Goal: Task Accomplishment & Management: Complete application form

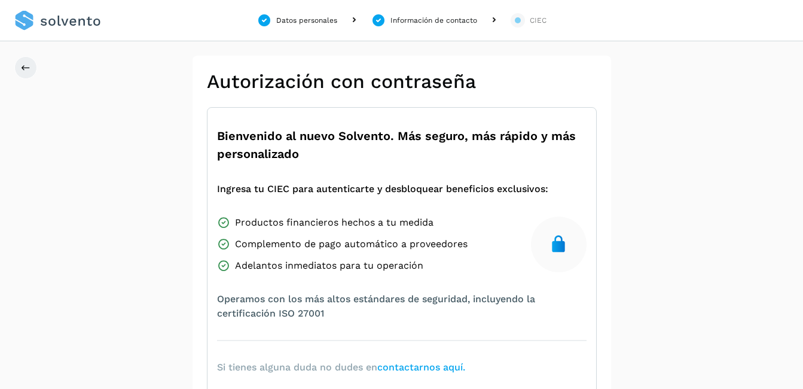
scroll to position [236, 0]
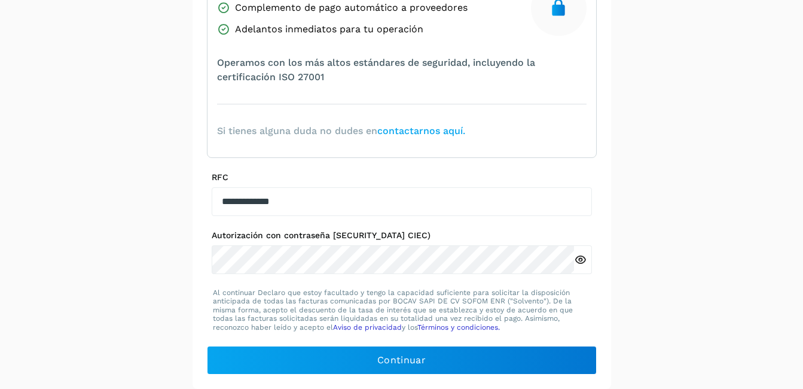
click at [581, 258] on icon at bounding box center [580, 260] width 13 height 13
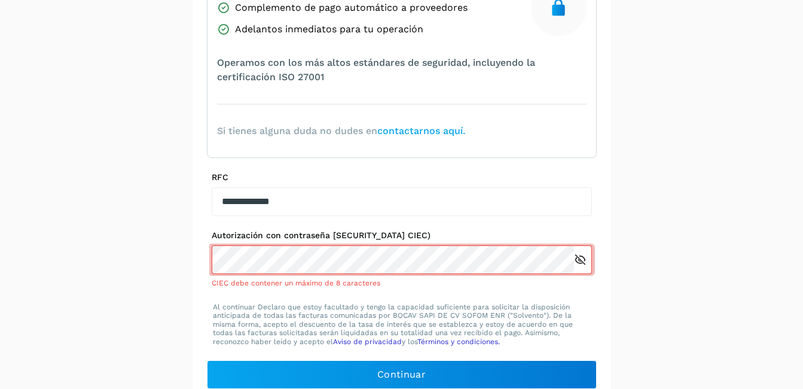
click at [581, 258] on icon at bounding box center [580, 260] width 13 height 13
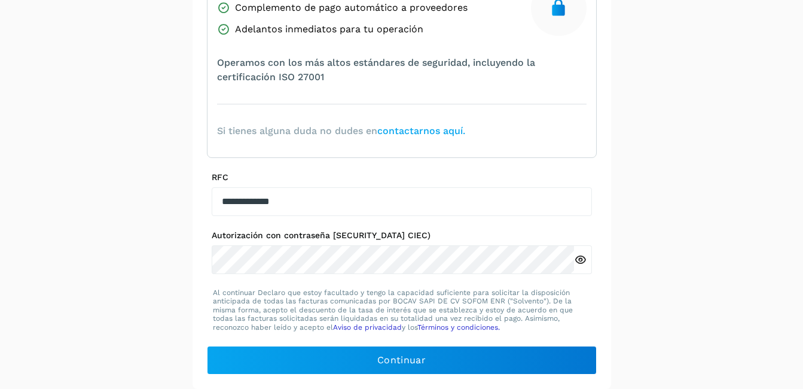
click at [618, 161] on div "**********" at bounding box center [401, 103] width 803 height 569
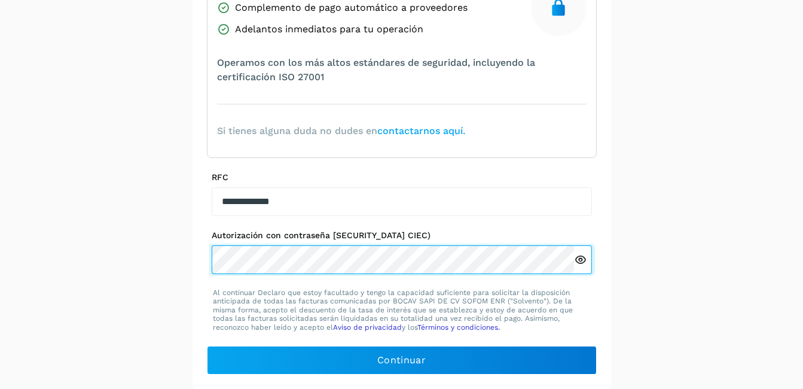
click at [468, 244] on div "Autorización con contraseña [SECURITY_DATA] CIEC)" at bounding box center [402, 252] width 380 height 44
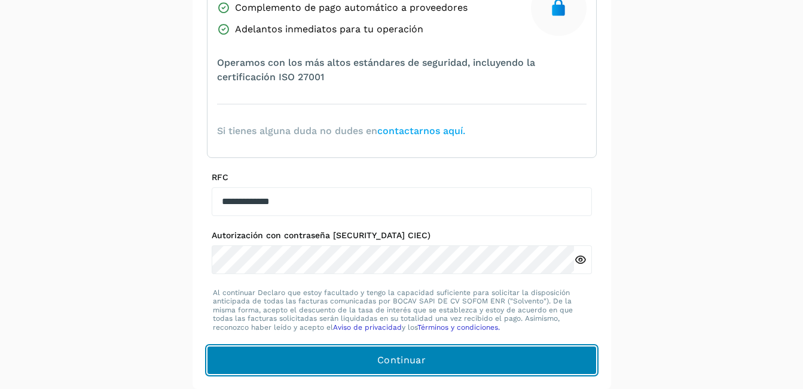
click at [383, 358] on span "Continuar" at bounding box center [401, 359] width 48 height 13
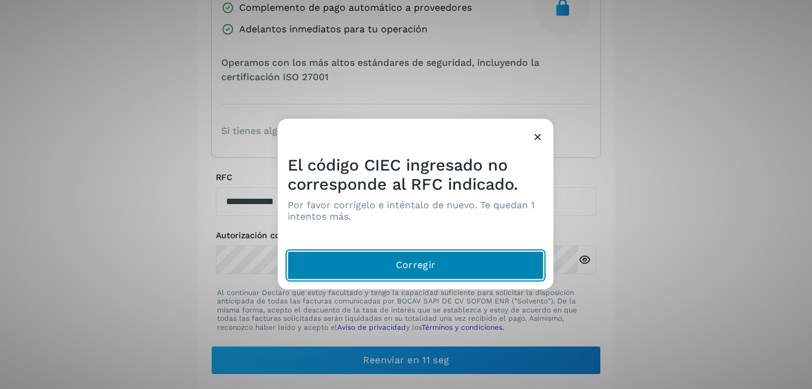
click at [379, 260] on button "Corregir" at bounding box center [416, 265] width 257 height 29
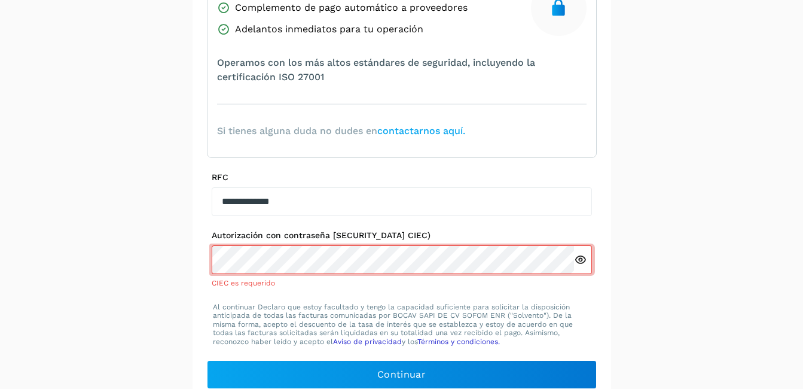
click at [435, 129] on link "contactarnos aquí." at bounding box center [421, 130] width 88 height 11
click at [443, 133] on link "contactarnos aquí." at bounding box center [421, 130] width 88 height 11
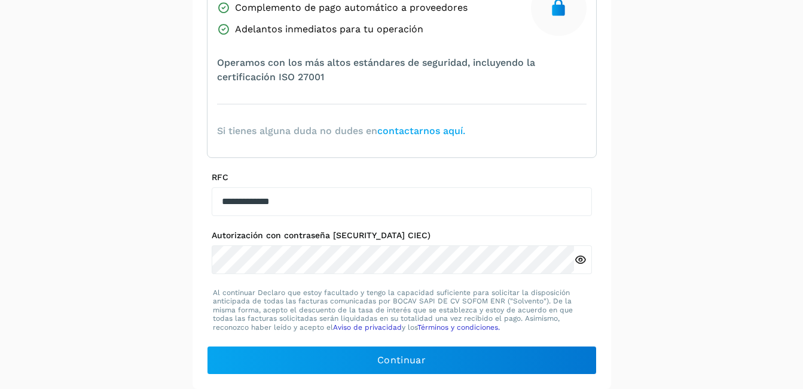
click at [582, 260] on icon at bounding box center [580, 260] width 13 height 13
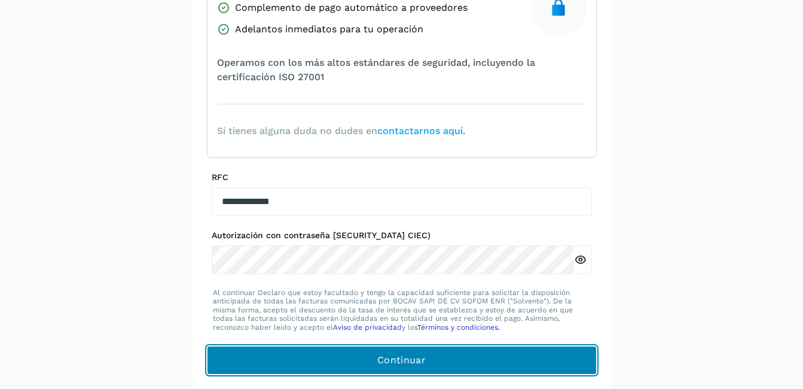
click at [420, 354] on span "Continuar" at bounding box center [401, 359] width 48 height 13
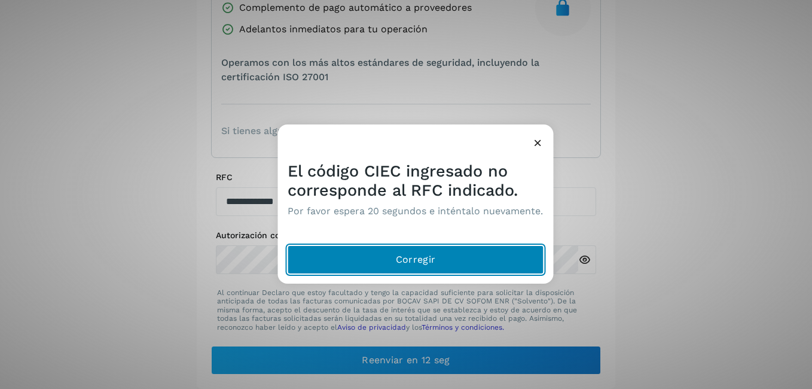
click at [413, 260] on span "Corregir" at bounding box center [415, 259] width 39 height 13
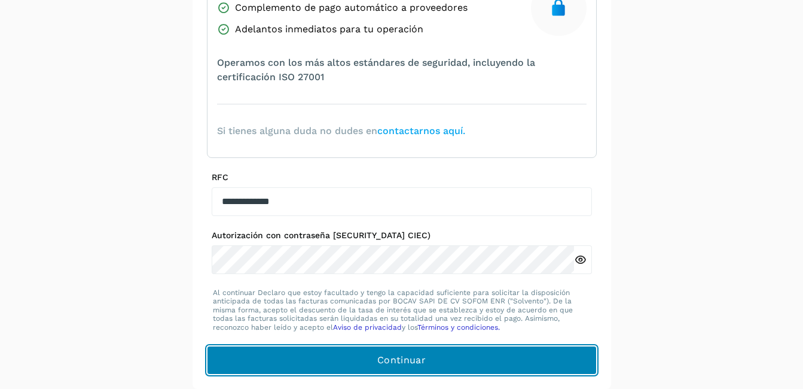
click at [347, 355] on button "Continuar" at bounding box center [402, 360] width 390 height 29
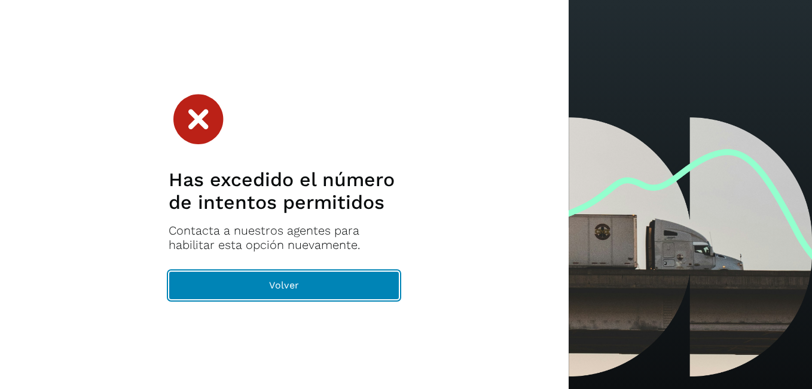
click at [322, 284] on button "Volver" at bounding box center [284, 285] width 231 height 29
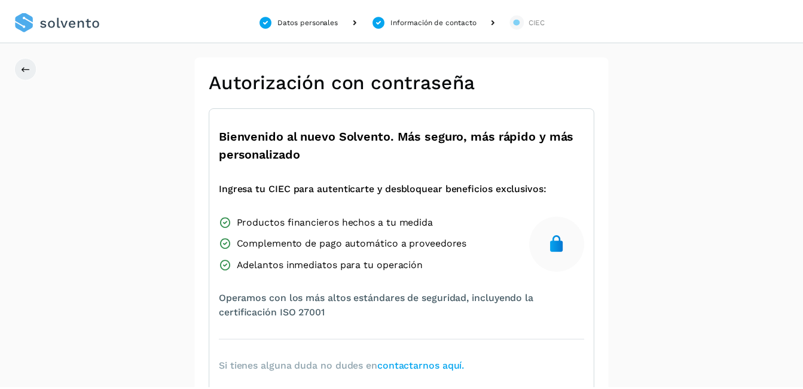
scroll to position [236, 0]
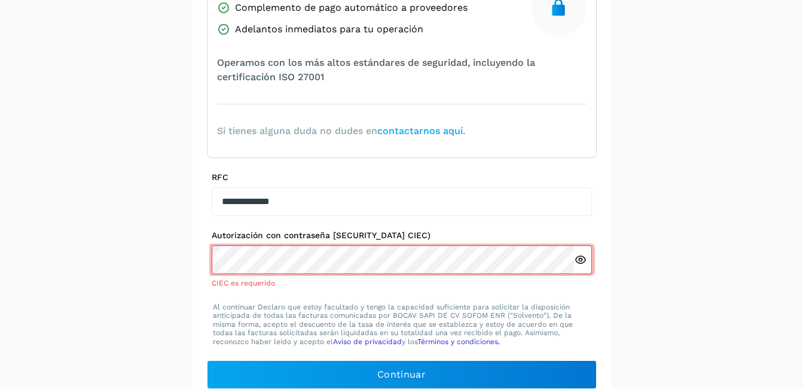
click at [670, 85] on div "**********" at bounding box center [401, 111] width 803 height 584
click at [583, 257] on icon at bounding box center [580, 260] width 13 height 13
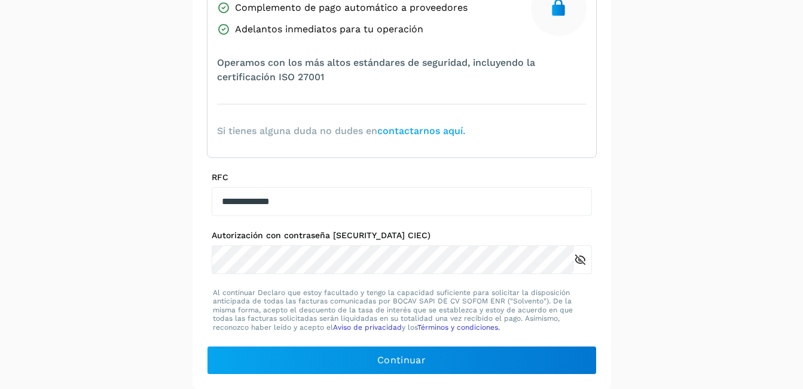
click at [577, 261] on icon at bounding box center [580, 260] width 13 height 13
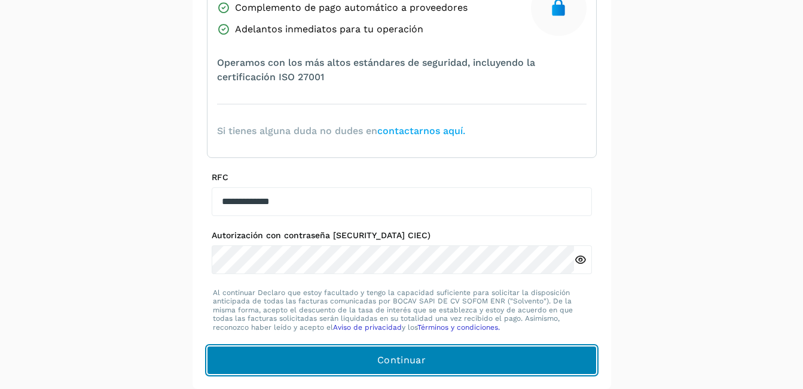
click at [393, 360] on span "Continuar" at bounding box center [401, 359] width 48 height 13
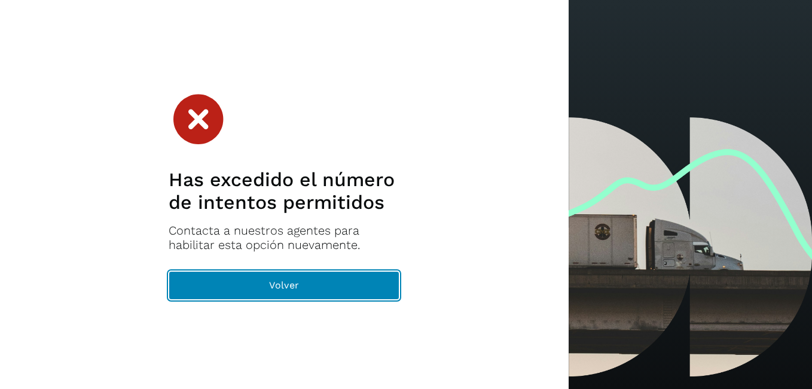
click at [315, 284] on button "Volver" at bounding box center [284, 285] width 231 height 29
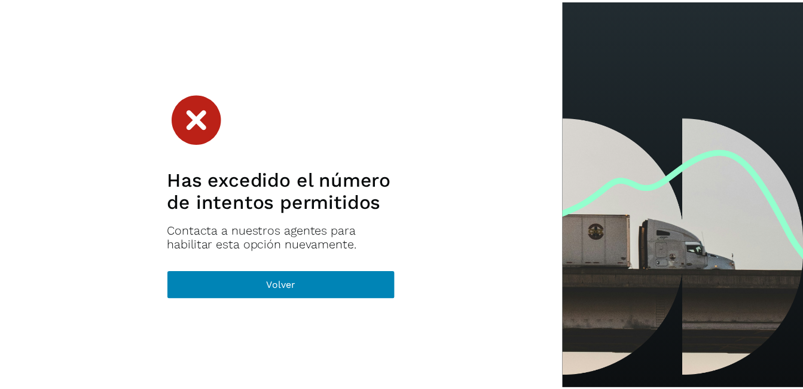
scroll to position [236, 0]
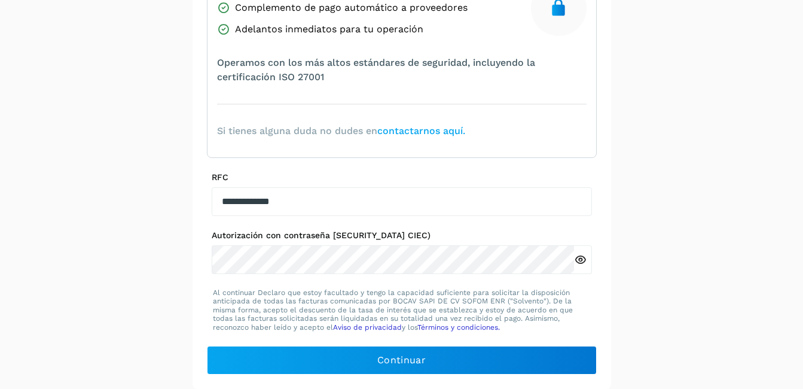
click at [720, 147] on div "**********" at bounding box center [401, 103] width 803 height 569
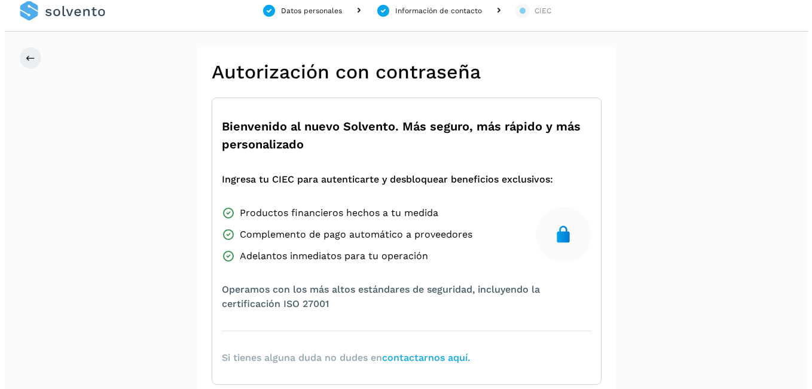
scroll to position [0, 0]
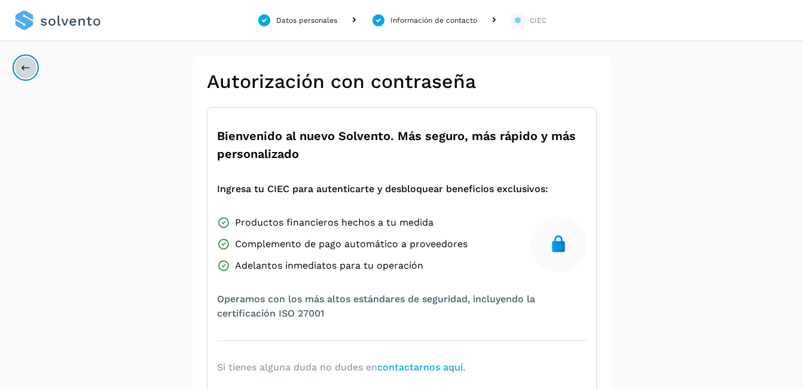
click at [22, 68] on icon at bounding box center [26, 68] width 10 height 10
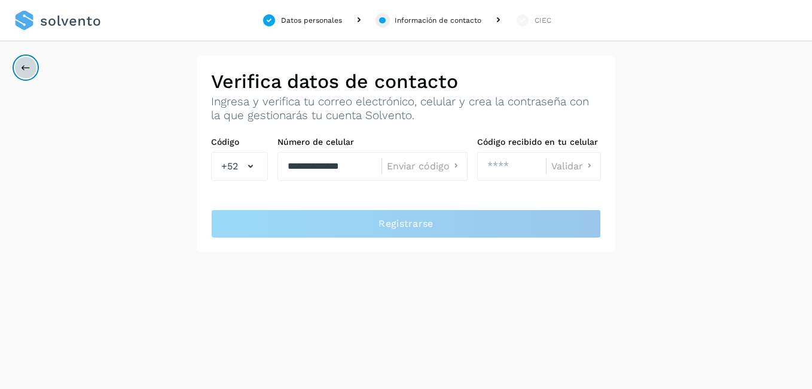
click at [22, 68] on icon at bounding box center [26, 68] width 10 height 10
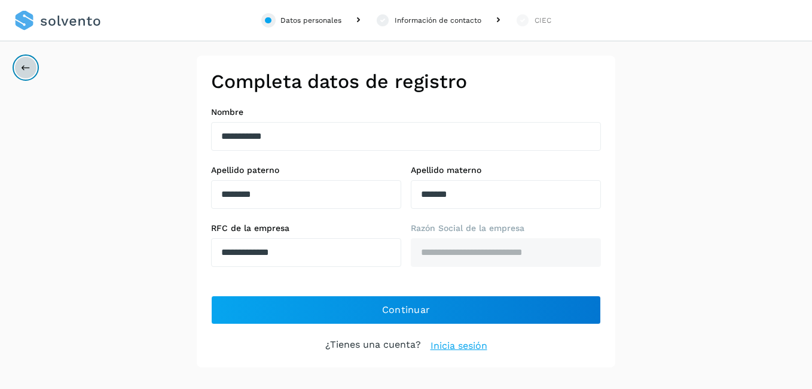
click at [22, 68] on icon at bounding box center [26, 68] width 10 height 10
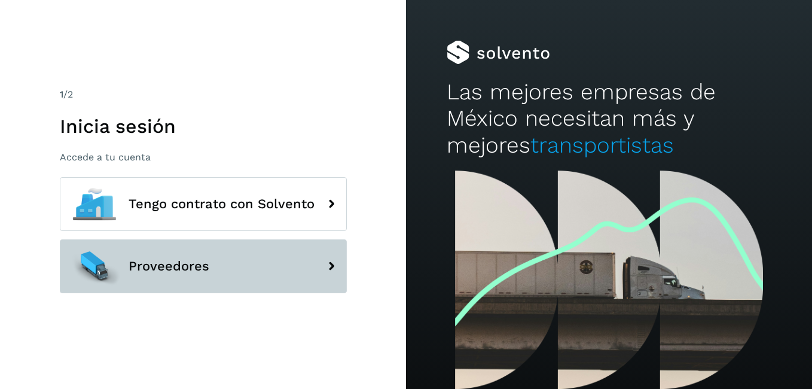
click at [201, 270] on span "Proveedores" at bounding box center [169, 266] width 81 height 14
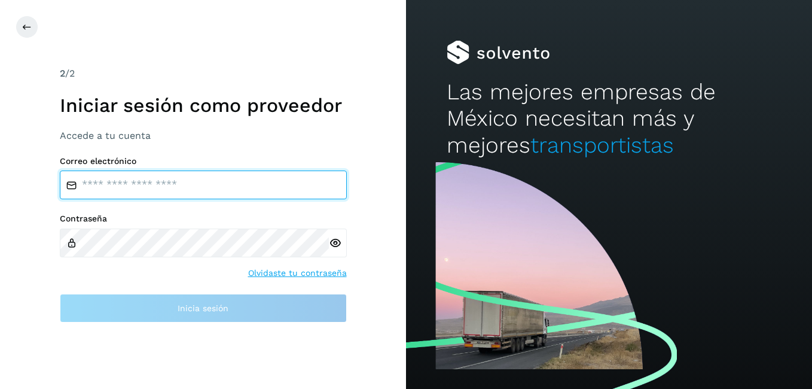
click at [202, 187] on input "email" at bounding box center [203, 184] width 287 height 29
type input "**********"
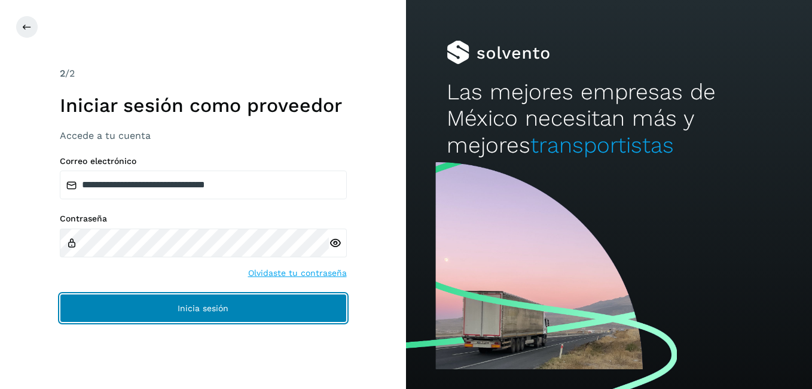
click at [240, 303] on button "Inicia sesión" at bounding box center [203, 308] width 287 height 29
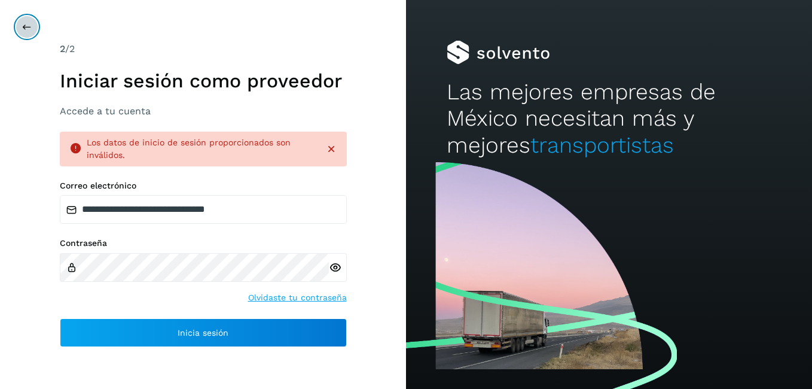
click at [19, 21] on button at bounding box center [27, 27] width 23 height 23
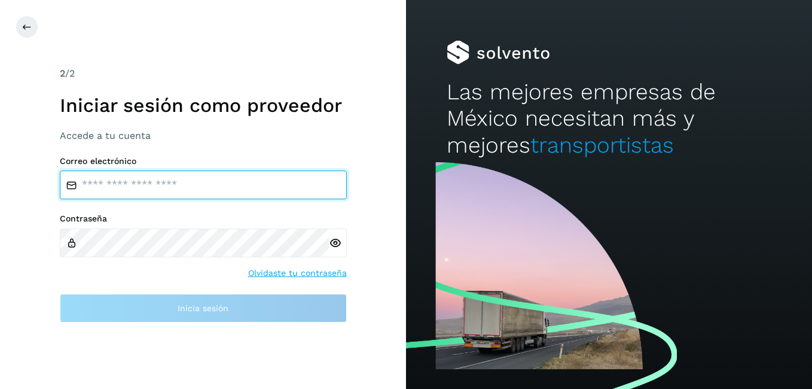
click at [133, 190] on input "email" at bounding box center [203, 184] width 287 height 29
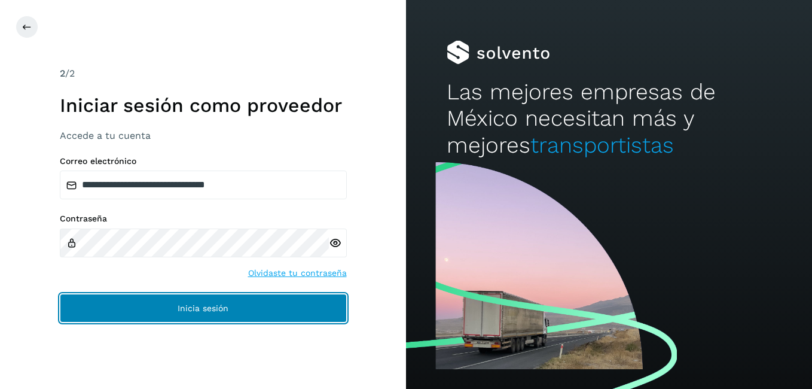
click at [200, 312] on span "Inicia sesión" at bounding box center [203, 308] width 51 height 8
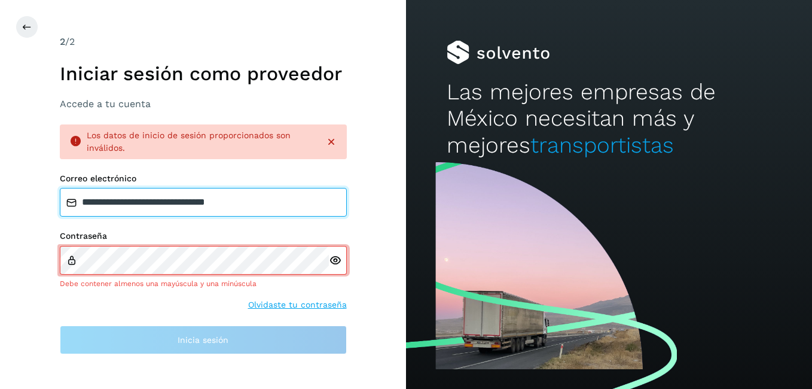
click at [277, 200] on input "**********" at bounding box center [203, 202] width 287 height 29
type input "*"
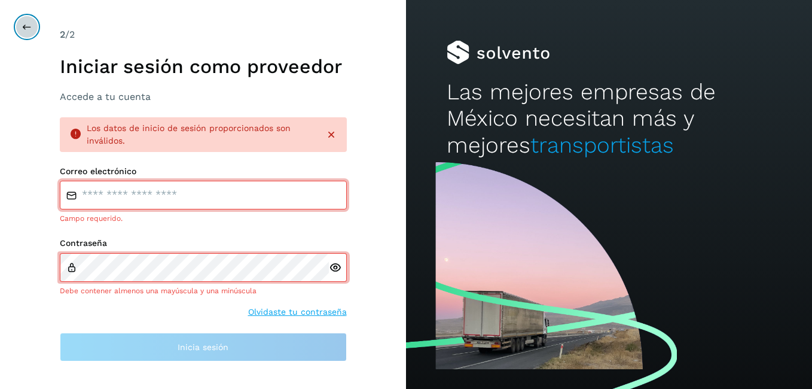
click at [23, 32] on button at bounding box center [27, 27] width 23 height 23
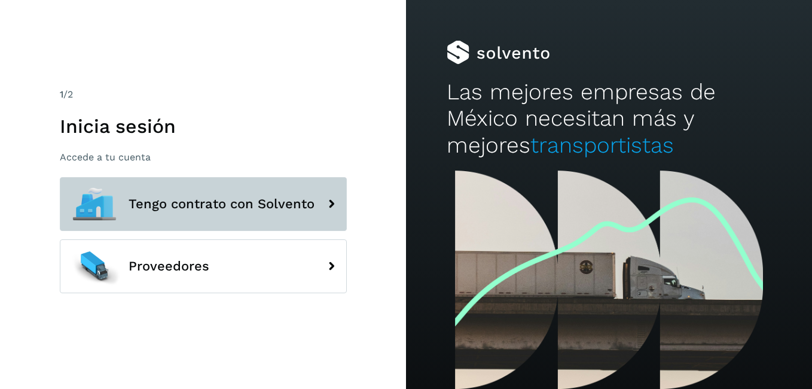
click at [191, 222] on button "Tengo contrato con Solvento" at bounding box center [203, 204] width 287 height 54
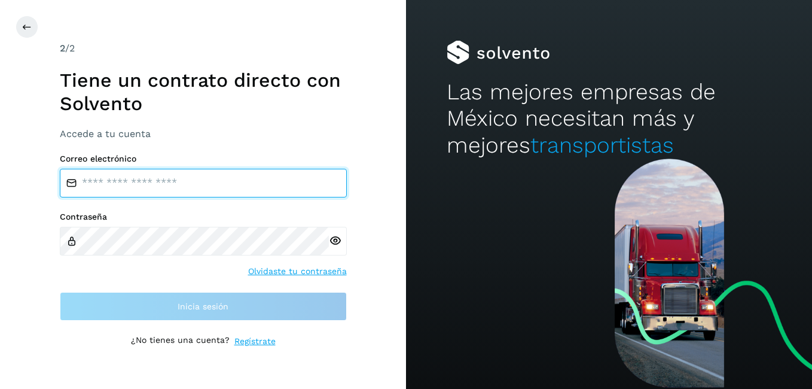
click at [184, 181] on input "email" at bounding box center [203, 183] width 287 height 29
type input "**********"
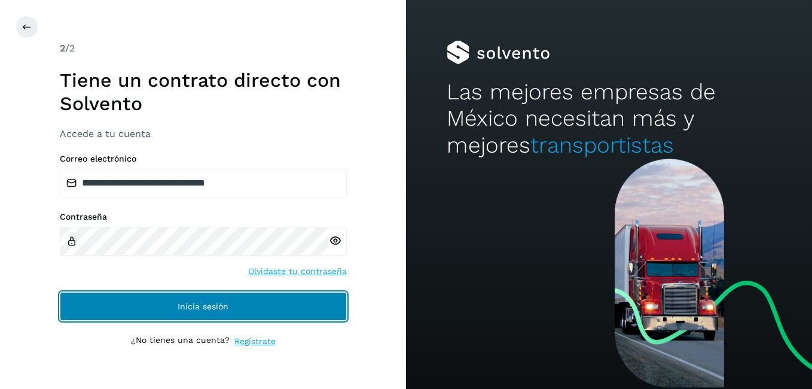
click at [195, 303] on span "Inicia sesión" at bounding box center [203, 306] width 51 height 8
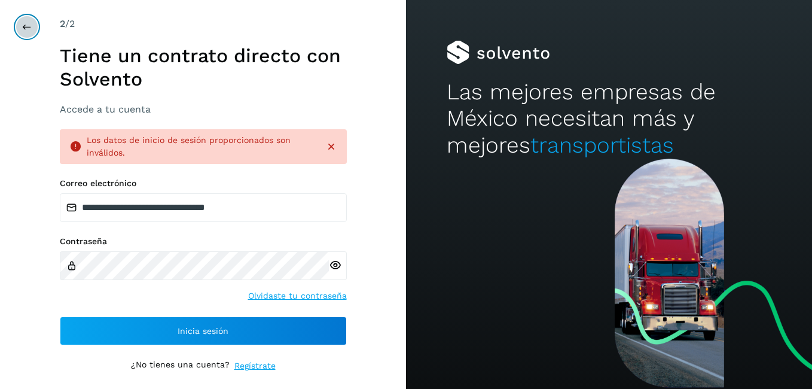
click at [29, 25] on icon at bounding box center [27, 27] width 10 height 10
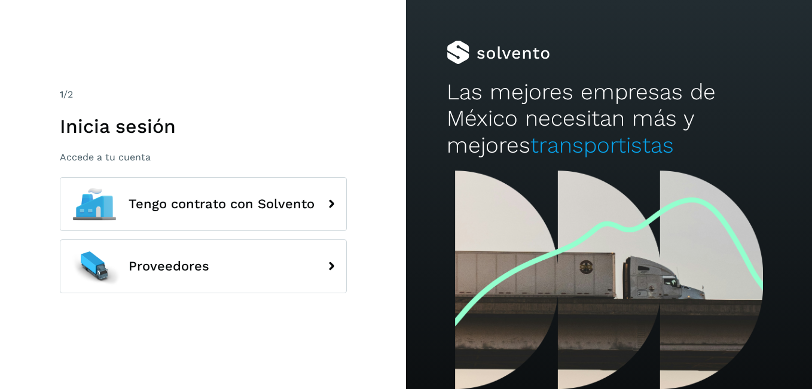
click at [29, 25] on div "1 /2 Inicia sesión Accede a tu cuenta Tengo contrato con Solvento Proveedores" at bounding box center [203, 194] width 406 height 389
